Goal: Information Seeking & Learning: Learn about a topic

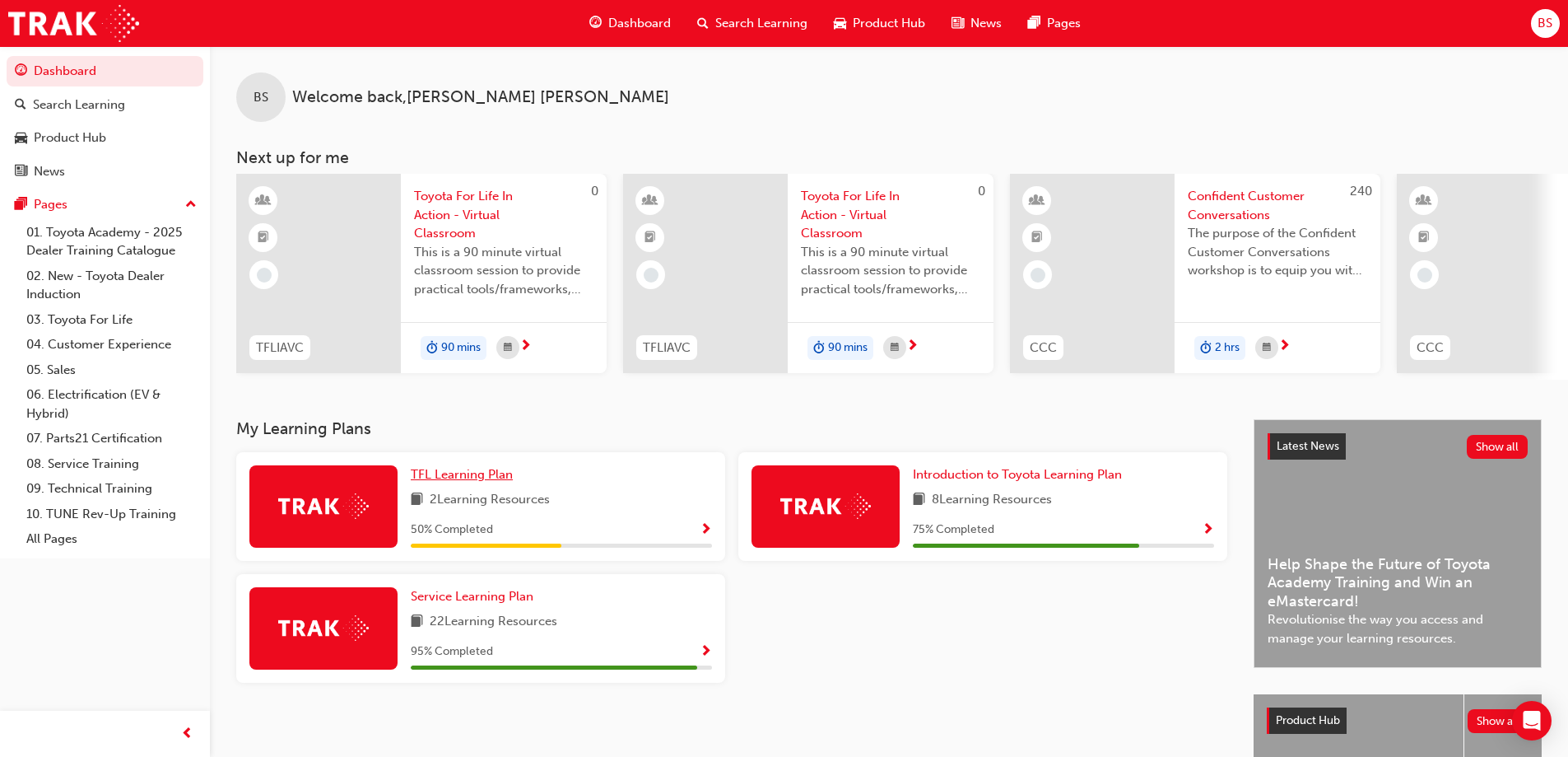
click at [467, 479] on span "TFL Learning Plan" at bounding box center [462, 474] width 102 height 15
click at [453, 631] on span "22 Learning Resources" at bounding box center [493, 622] width 128 height 20
click at [486, 596] on span "Service Learning Plan" at bounding box center [472, 596] width 123 height 15
click at [1021, 481] on span "Introduction to Toyota Learning Plan" at bounding box center [1017, 474] width 210 height 15
click at [474, 363] on div "90 mins" at bounding box center [504, 348] width 206 height 52
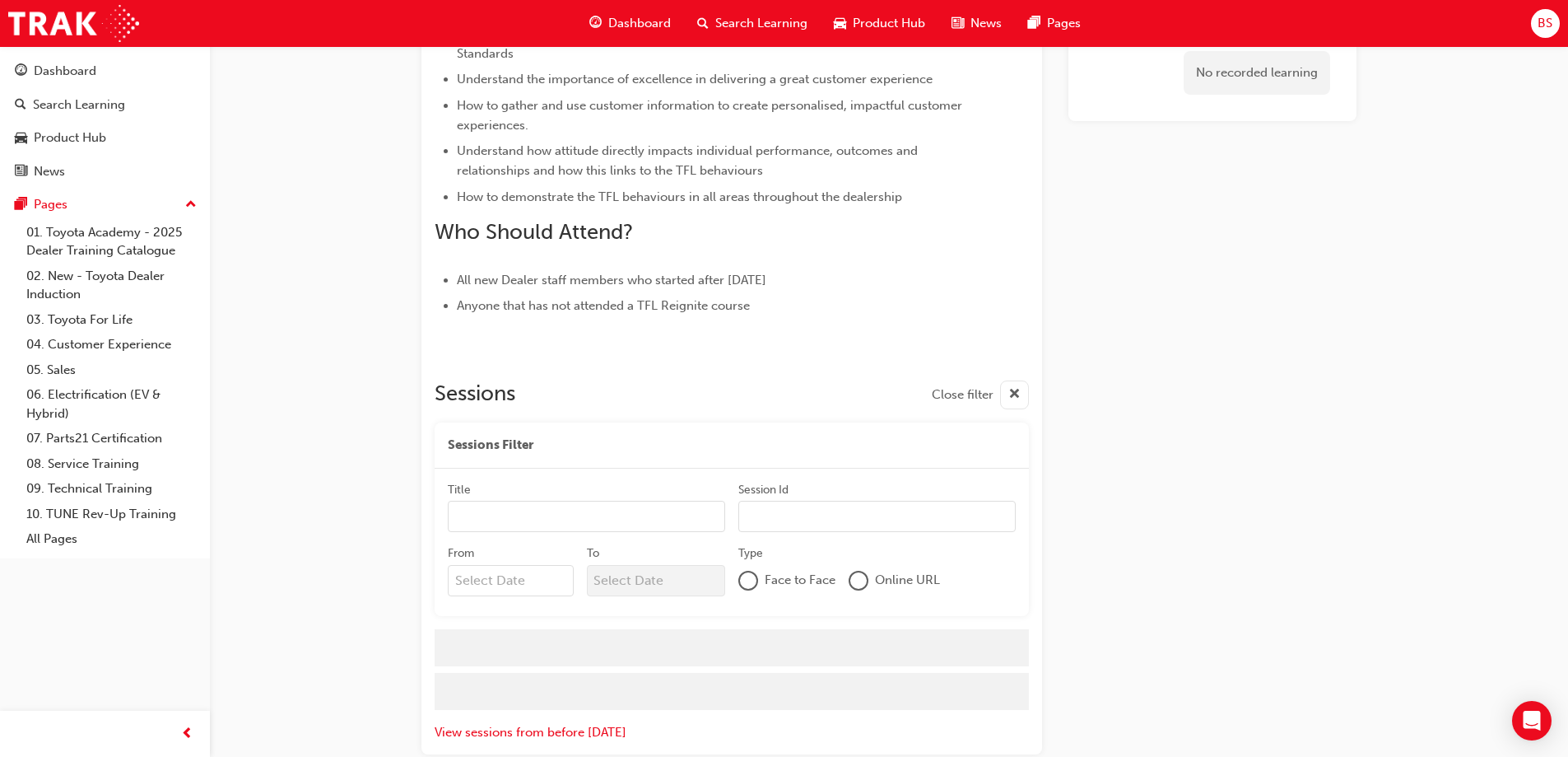
scroll to position [680, 0]
